Goal: Information Seeking & Learning: Learn about a topic

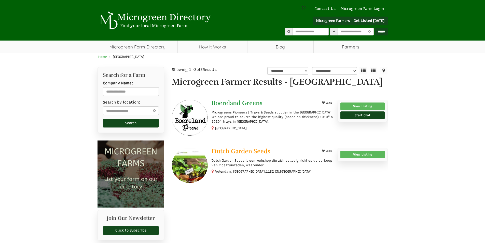
drag, startPoint x: 213, startPoint y: 98, endPoint x: 274, endPoint y: 104, distance: 61.4
click at [274, 104] on div "**********" at bounding box center [279, 142] width 223 height 150
click at [274, 105] on link "Boereland Greens" at bounding box center [263, 104] width 104 height 8
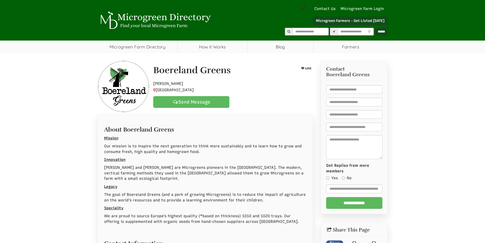
click at [166, 70] on h1 "Boereland Greens" at bounding box center [191, 70] width 77 height 10
drag, startPoint x: 204, startPoint y: 74, endPoint x: 223, endPoint y: 75, distance: 19.6
click at [223, 75] on h1 "Boereland Greens" at bounding box center [191, 70] width 77 height 10
select select "Language Translate Widget"
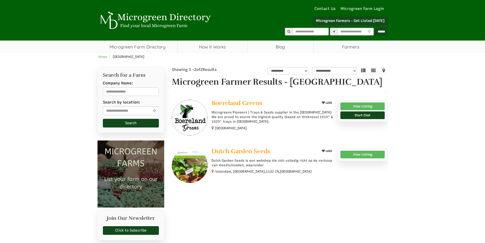
select select "Language Translate Widget"
drag, startPoint x: 212, startPoint y: 145, endPoint x: 273, endPoint y: 149, distance: 61.5
click at [276, 150] on div "LIKE Boereland Greens Microgreens Pioneers | Trays & Seeds supplier in the [GEO…" at bounding box center [280, 145] width 216 height 90
click at [137, 50] on link "Microgreen Farm Directory" at bounding box center [137, 46] width 80 height 13
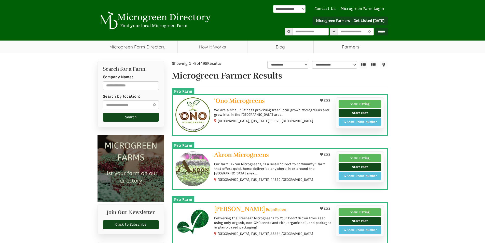
select select "Language Translate Widget"
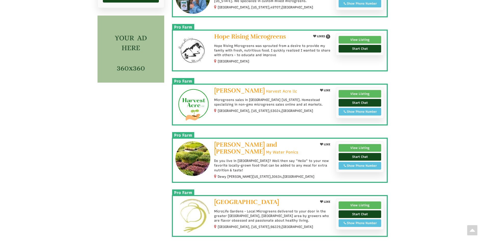
scroll to position [407, 0]
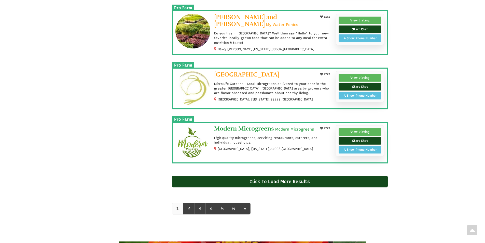
drag, startPoint x: 212, startPoint y: 126, endPoint x: 281, endPoint y: 127, distance: 68.5
click at [281, 127] on div "LIKE Modern Microgreens Modern Microgreens High quality microgreens, servicing …" at bounding box center [271, 138] width 122 height 26
click at [368, 130] on link "View Listing" at bounding box center [359, 132] width 43 height 8
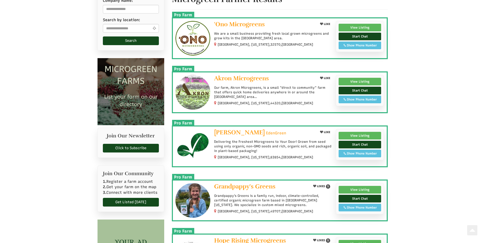
scroll to position [0, 0]
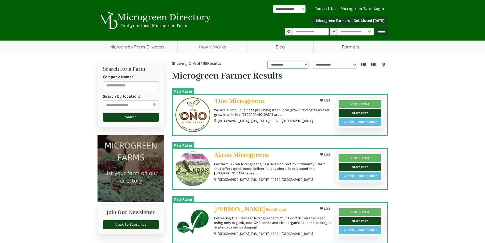
click at [302, 65] on select "**********" at bounding box center [287, 65] width 41 height 8
click at [334, 65] on select "**********" at bounding box center [334, 65] width 45 height 8
drag, startPoint x: 334, startPoint y: 65, endPoint x: 338, endPoint y: 64, distance: 4.6
click at [334, 65] on select "**********" at bounding box center [334, 65] width 45 height 8
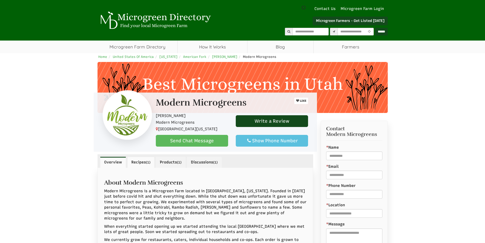
click at [146, 160] on link "Recipes (1)" at bounding box center [140, 162] width 27 height 11
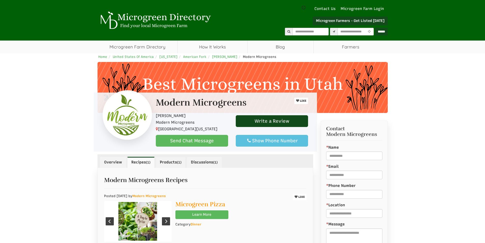
click at [172, 160] on link "Products (1)" at bounding box center [171, 162] width 30 height 11
click at [210, 163] on link "Discussions (1)" at bounding box center [204, 162] width 35 height 11
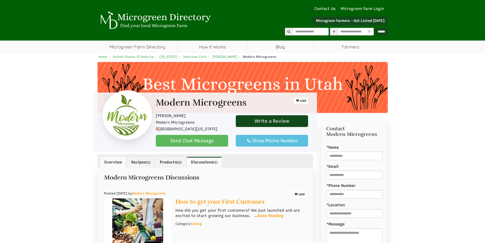
drag, startPoint x: 141, startPoint y: 160, endPoint x: 124, endPoint y: 159, distance: 17.1
click at [140, 160] on link "Recipes (1)" at bounding box center [140, 162] width 27 height 11
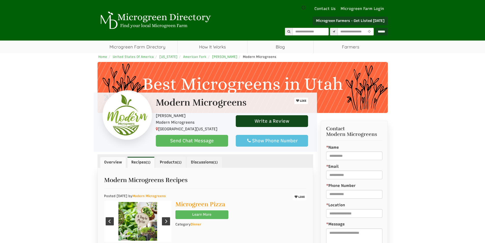
click at [120, 159] on link "Overview" at bounding box center [113, 162] width 26 height 11
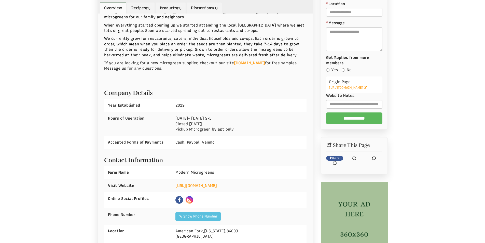
select select "Language Translate Widget"
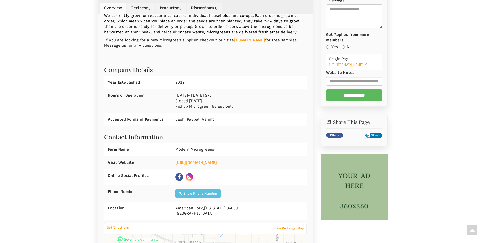
scroll to position [229, 0]
